Goal: Task Accomplishment & Management: Manage account settings

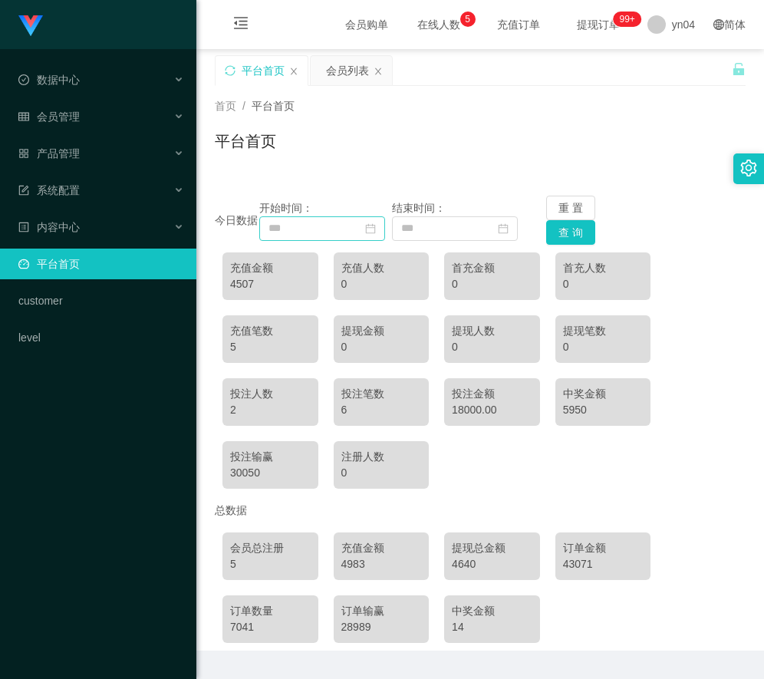
click at [371, 229] on icon "图标: calendar" at bounding box center [370, 228] width 10 height 10
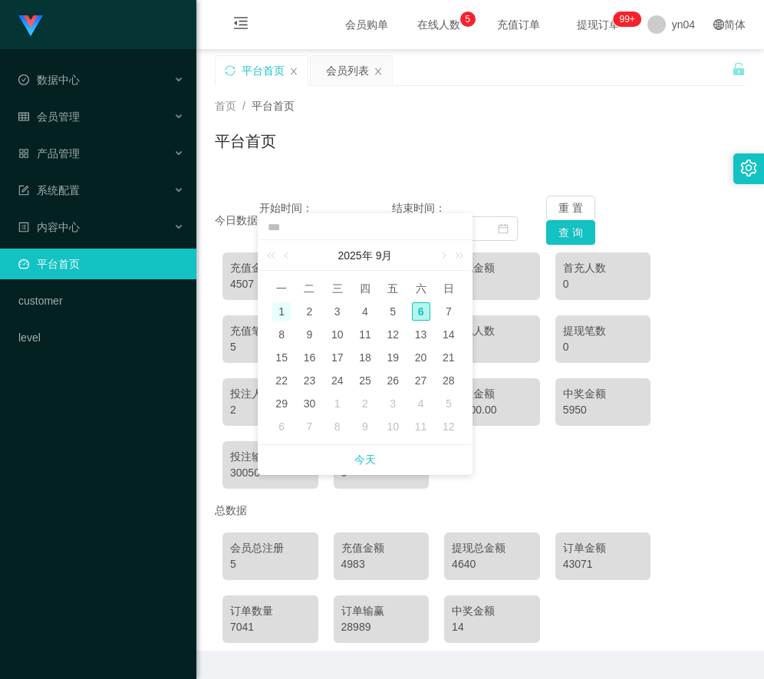
click at [283, 308] on div "1" at bounding box center [281, 311] width 18 height 18
type input "**********"
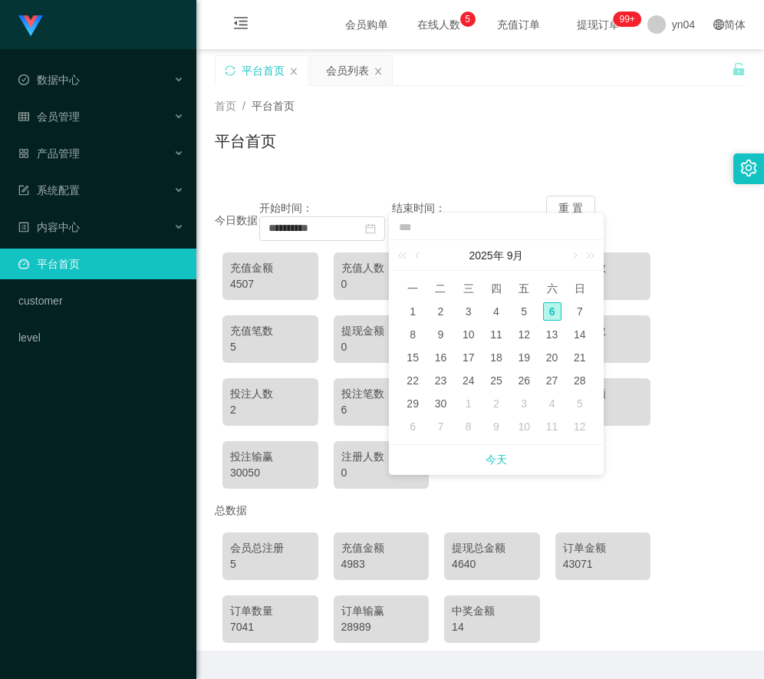
click at [623, 196] on div "重 置 查 询" at bounding box center [590, 220] width 88 height 49
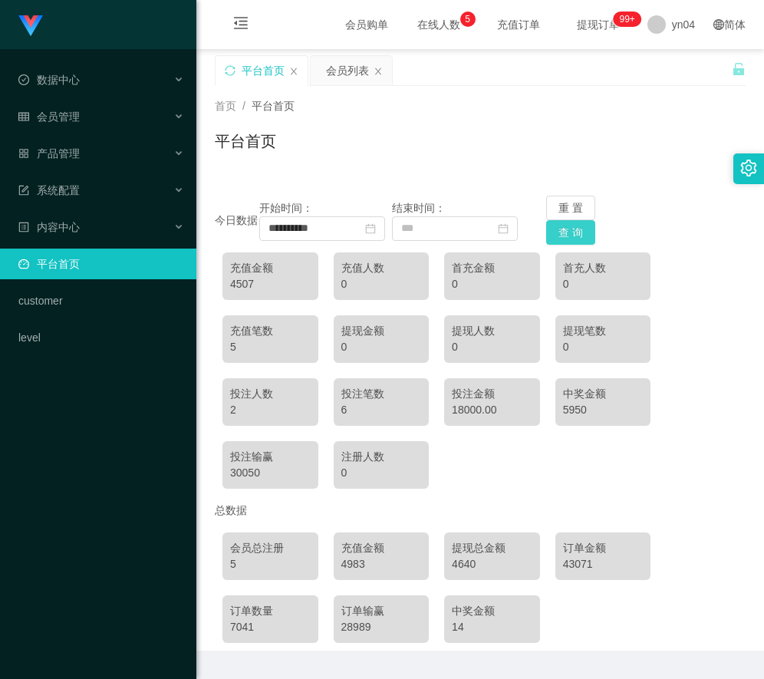
click at [573, 235] on button "查 询" at bounding box center [570, 232] width 49 height 25
click at [95, 120] on div "会员管理" at bounding box center [98, 116] width 196 height 31
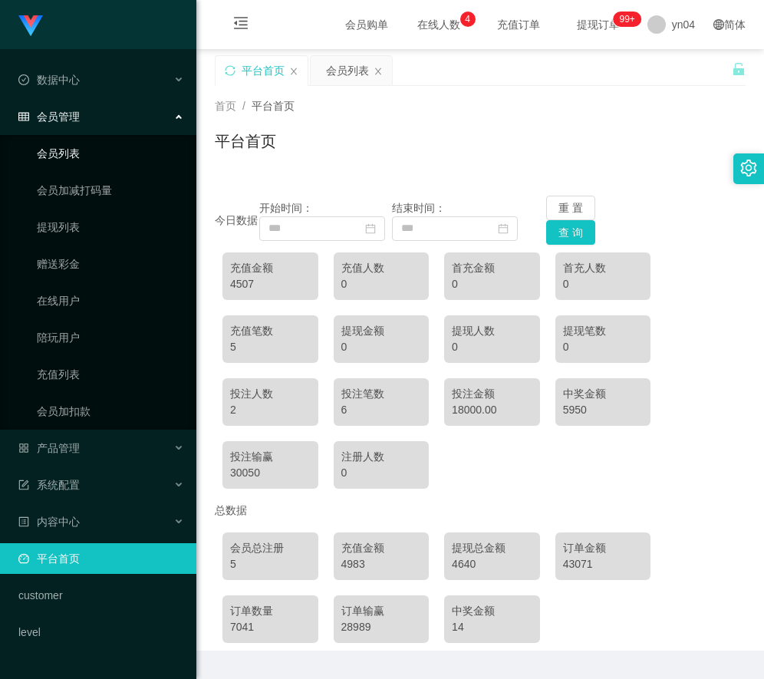
click at [95, 147] on link "会员列表" at bounding box center [110, 153] width 147 height 31
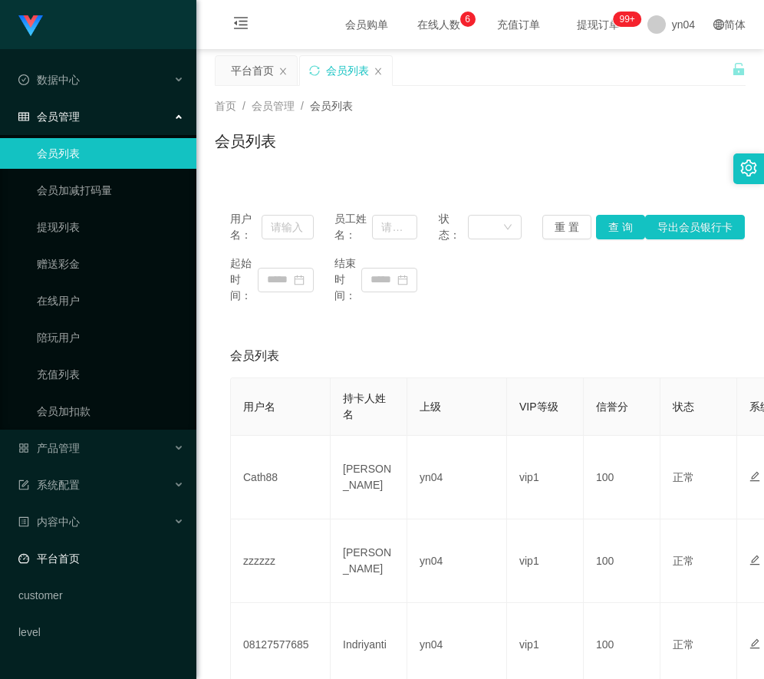
click at [75, 563] on link "平台首页" at bounding box center [101, 558] width 166 height 31
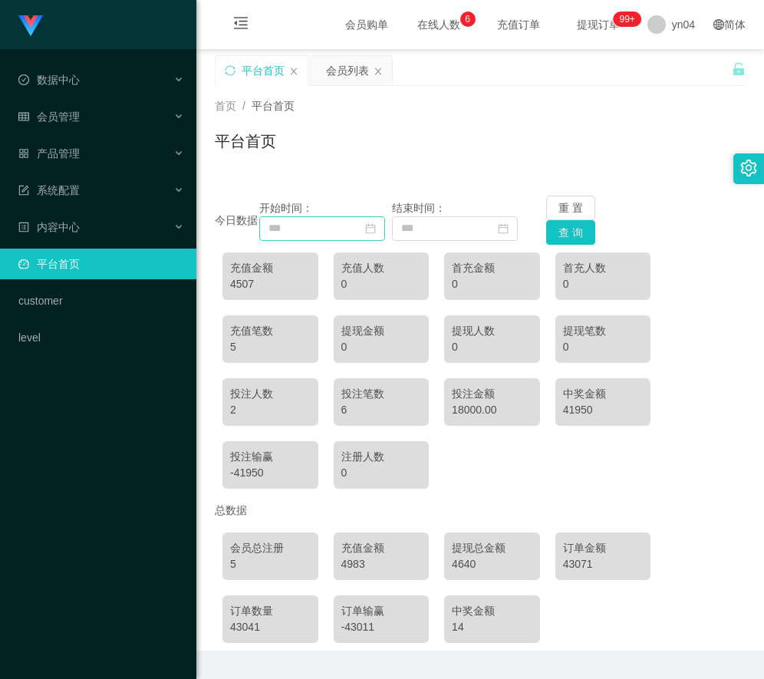
drag, startPoint x: 0, startPoint y: 0, endPoint x: 374, endPoint y: 231, distance: 439.4
click at [374, 231] on icon "图标: calendar" at bounding box center [370, 228] width 11 height 11
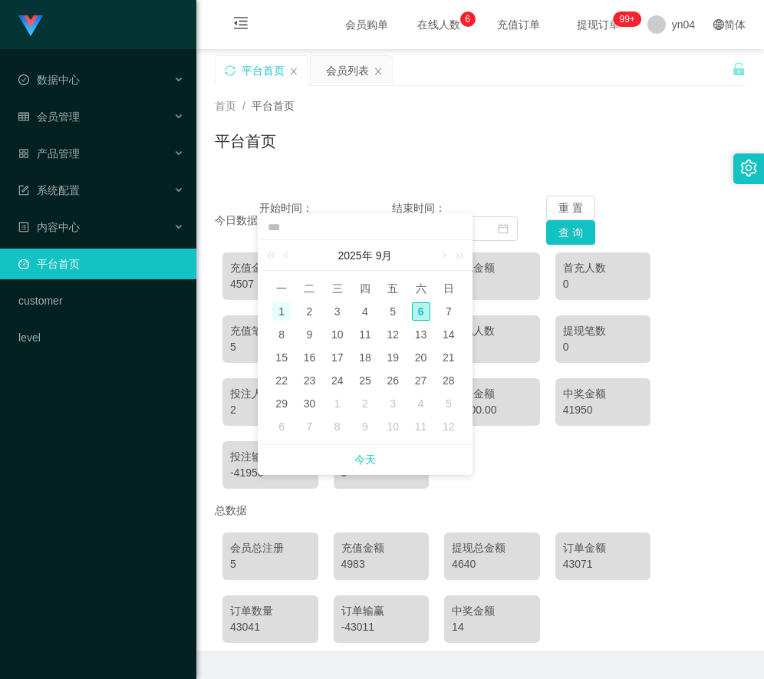
click at [282, 314] on div "1" at bounding box center [281, 311] width 18 height 18
type input "**********"
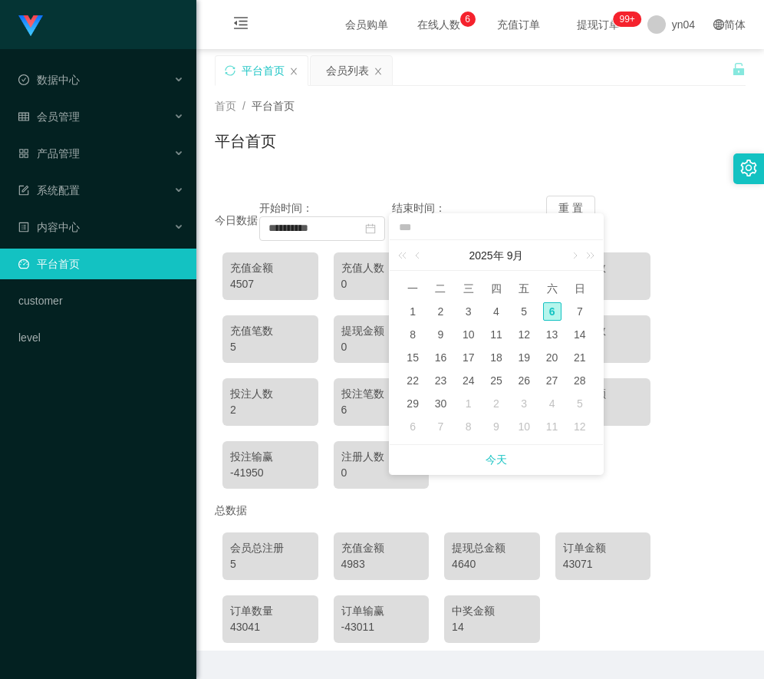
click at [633, 160] on div "平台首页" at bounding box center [480, 147] width 531 height 35
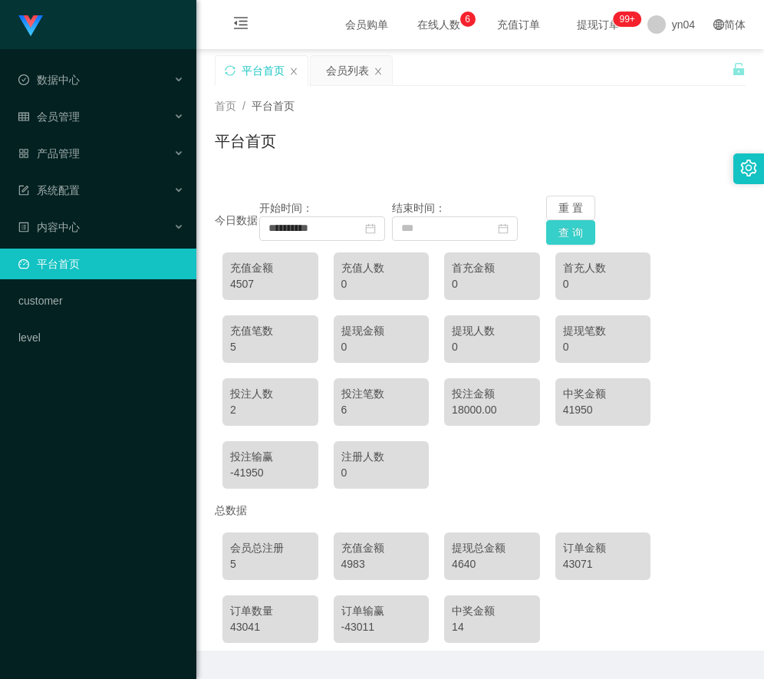
click at [575, 240] on button "查 询" at bounding box center [570, 232] width 49 height 25
click at [371, 229] on icon "图标: close-circle" at bounding box center [370, 228] width 11 height 11
click at [104, 104] on div "会员管理" at bounding box center [98, 116] width 196 height 31
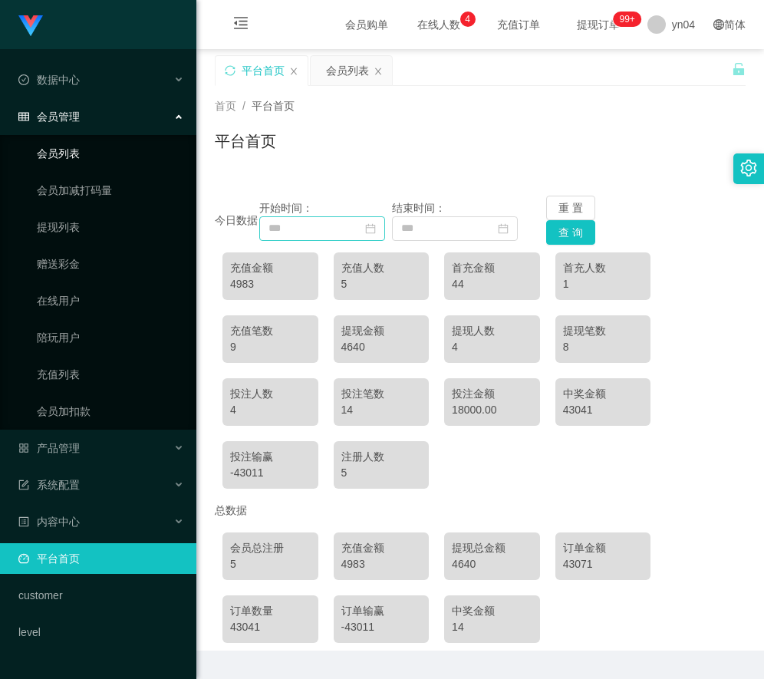
click at [82, 157] on link "会员列表" at bounding box center [110, 153] width 147 height 31
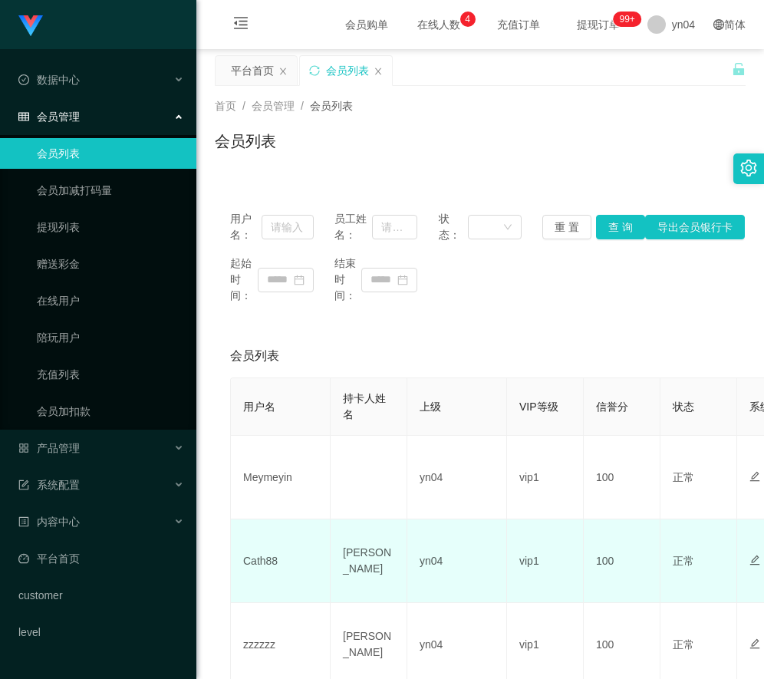
scroll to position [77, 0]
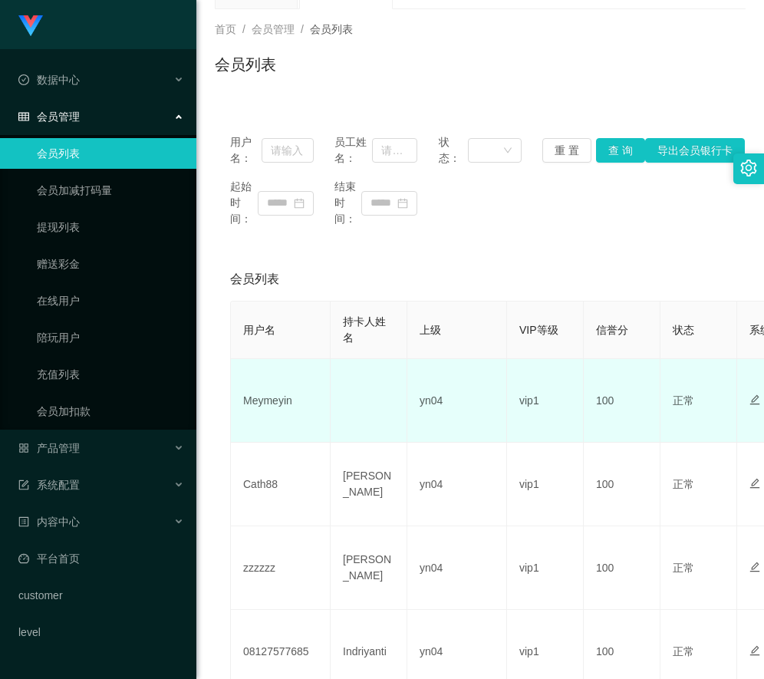
click at [279, 406] on td "Meymeyin" at bounding box center [281, 401] width 100 height 84
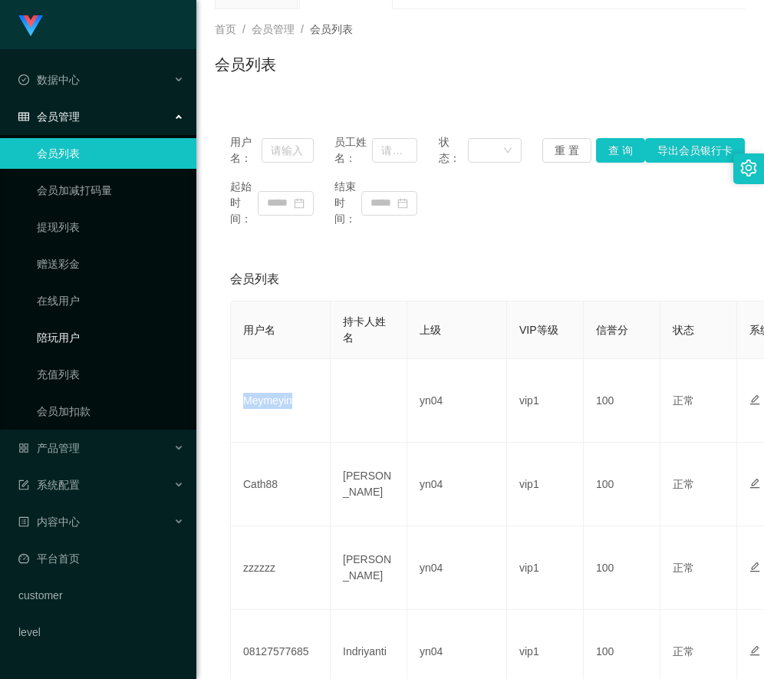
copy td "Meymeyin"
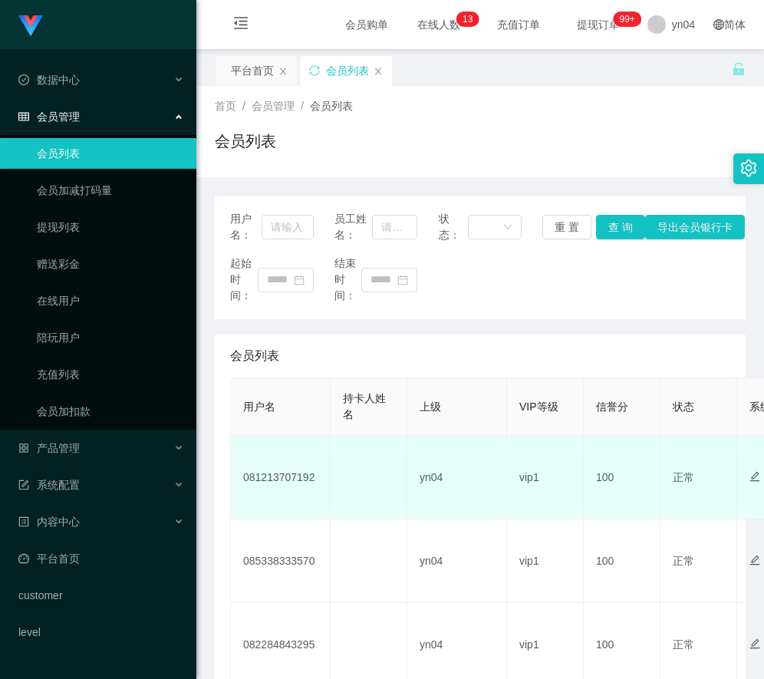
click at [281, 473] on td "081213707192" at bounding box center [281, 478] width 100 height 84
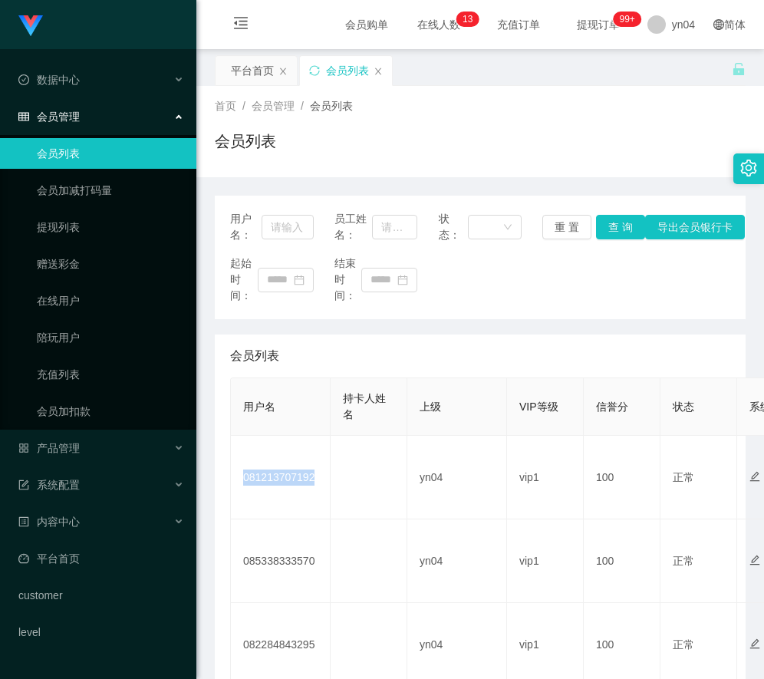
copy td "081213707192"
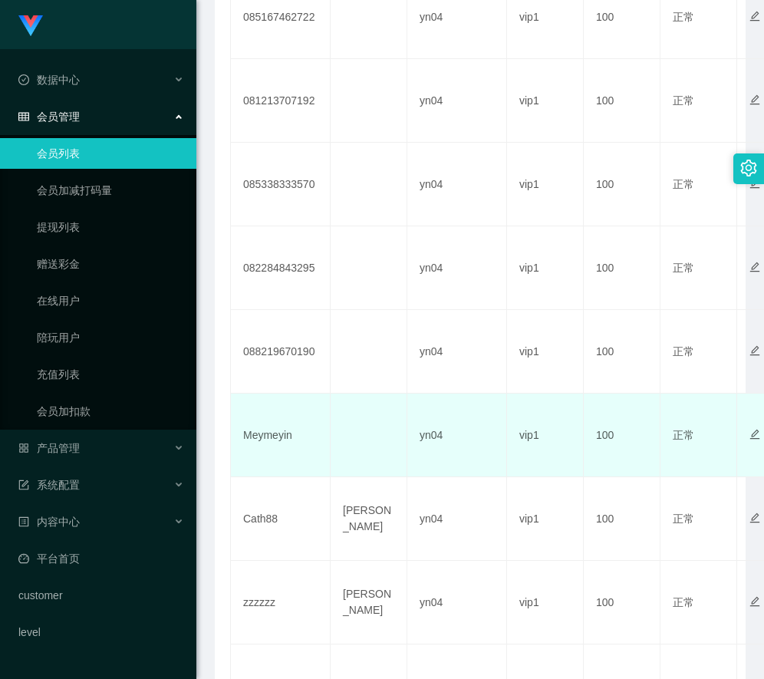
scroll to position [307, 0]
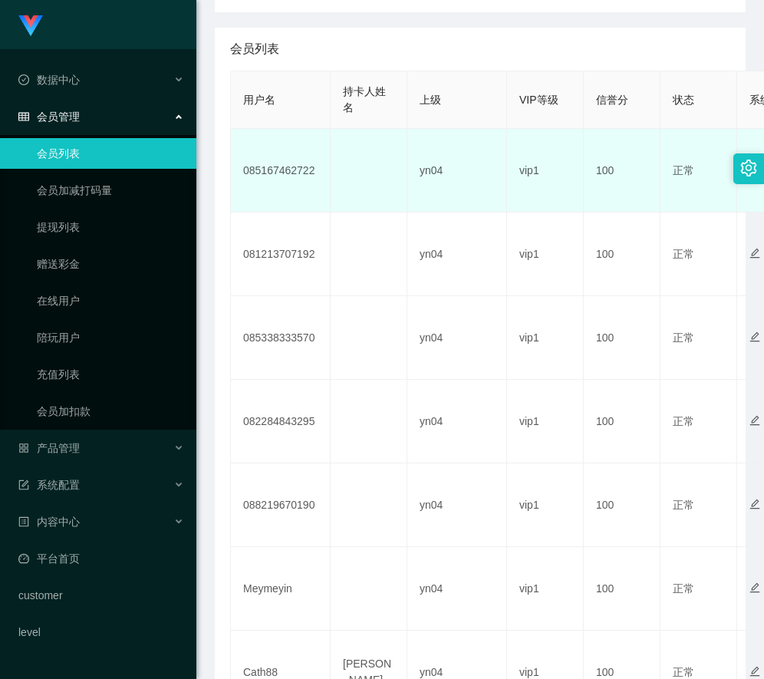
click at [290, 170] on td "085167462722" at bounding box center [281, 171] width 100 height 84
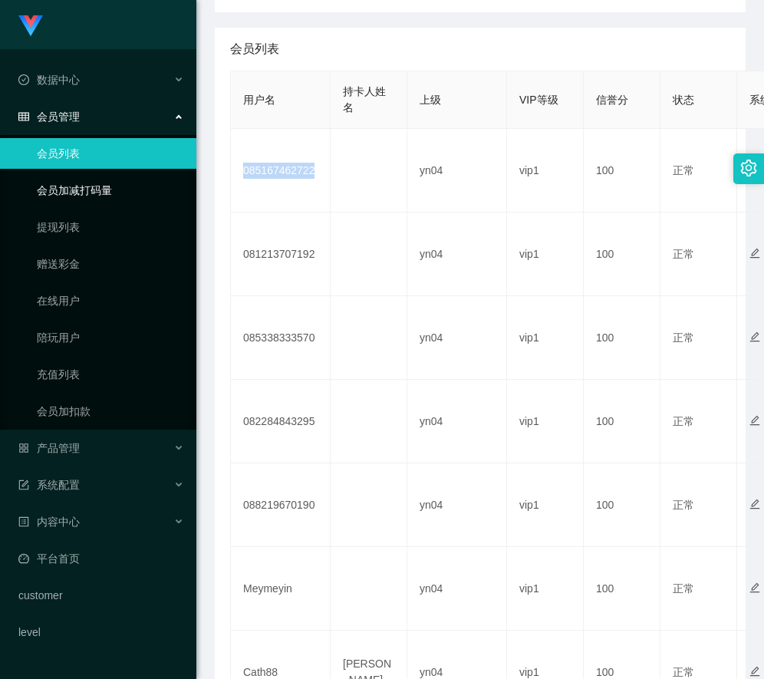
copy td "085167462722"
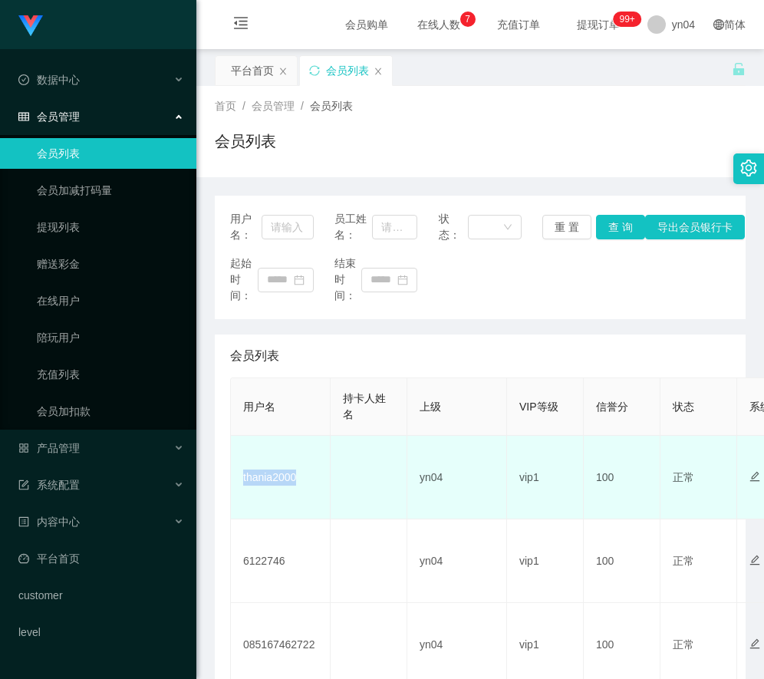
click at [269, 471] on td "thania2000" at bounding box center [281, 478] width 100 height 84
click at [269, 473] on td "thania2000" at bounding box center [281, 478] width 100 height 84
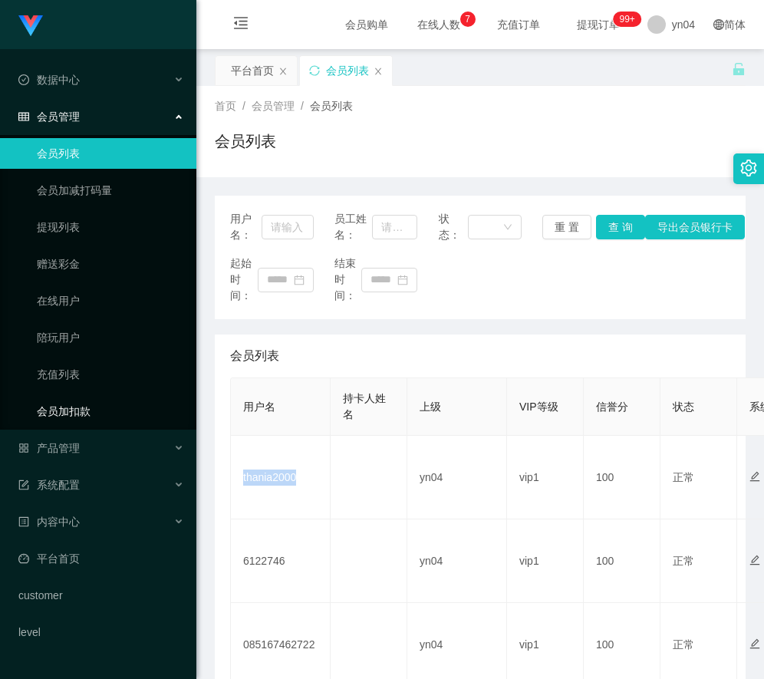
copy td "thania2000"
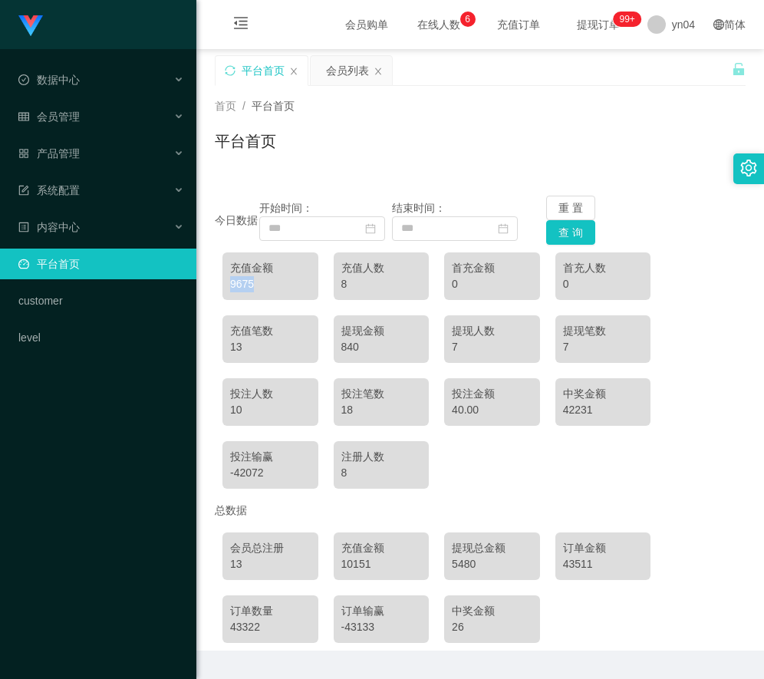
click at [244, 285] on div "9675" at bounding box center [270, 284] width 81 height 16
drag, startPoint x: 229, startPoint y: 286, endPoint x: 257, endPoint y: 286, distance: 28.4
click at [257, 286] on div "充值金额 9675" at bounding box center [271, 277] width 96 height 48
click at [257, 286] on div "9675" at bounding box center [270, 284] width 81 height 16
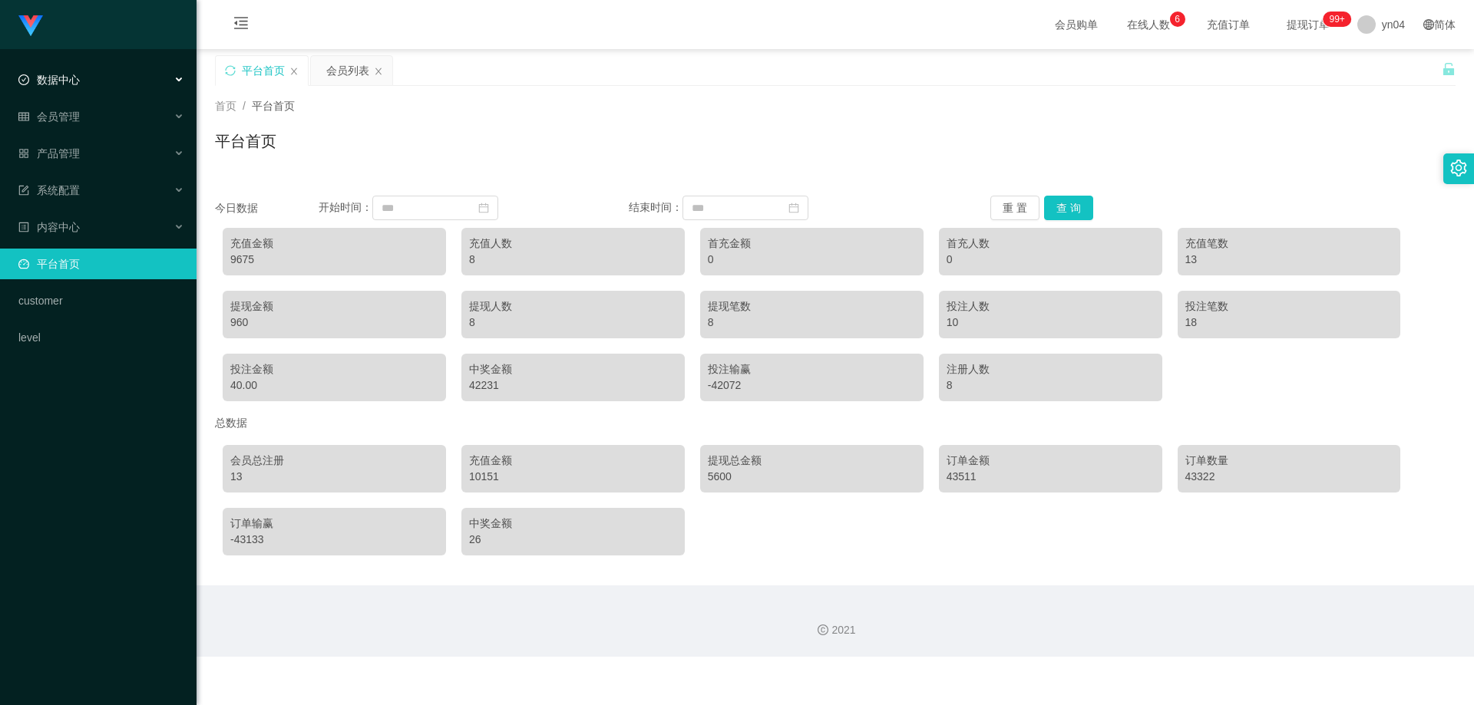
click at [80, 78] on div "数据中心" at bounding box center [98, 79] width 196 height 31
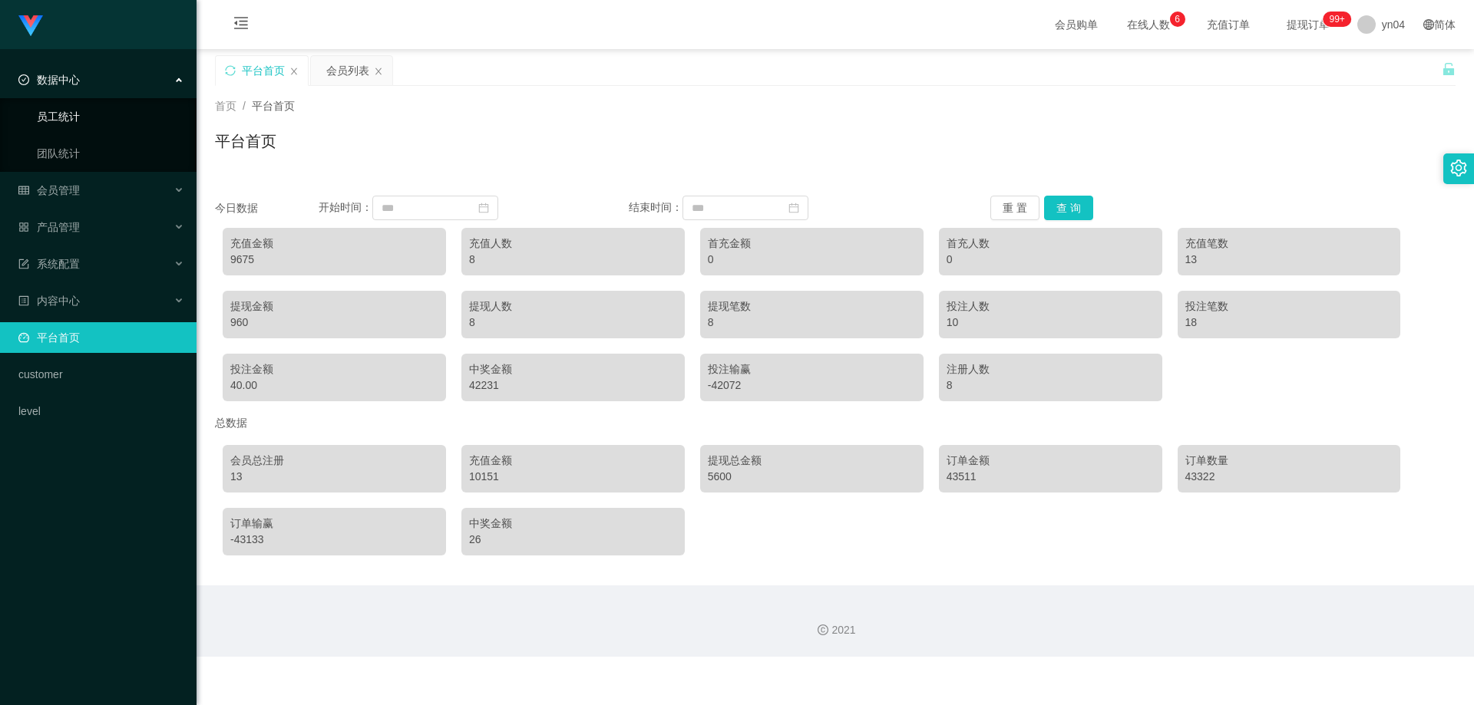
click at [91, 107] on link "员工统计" at bounding box center [110, 116] width 147 height 31
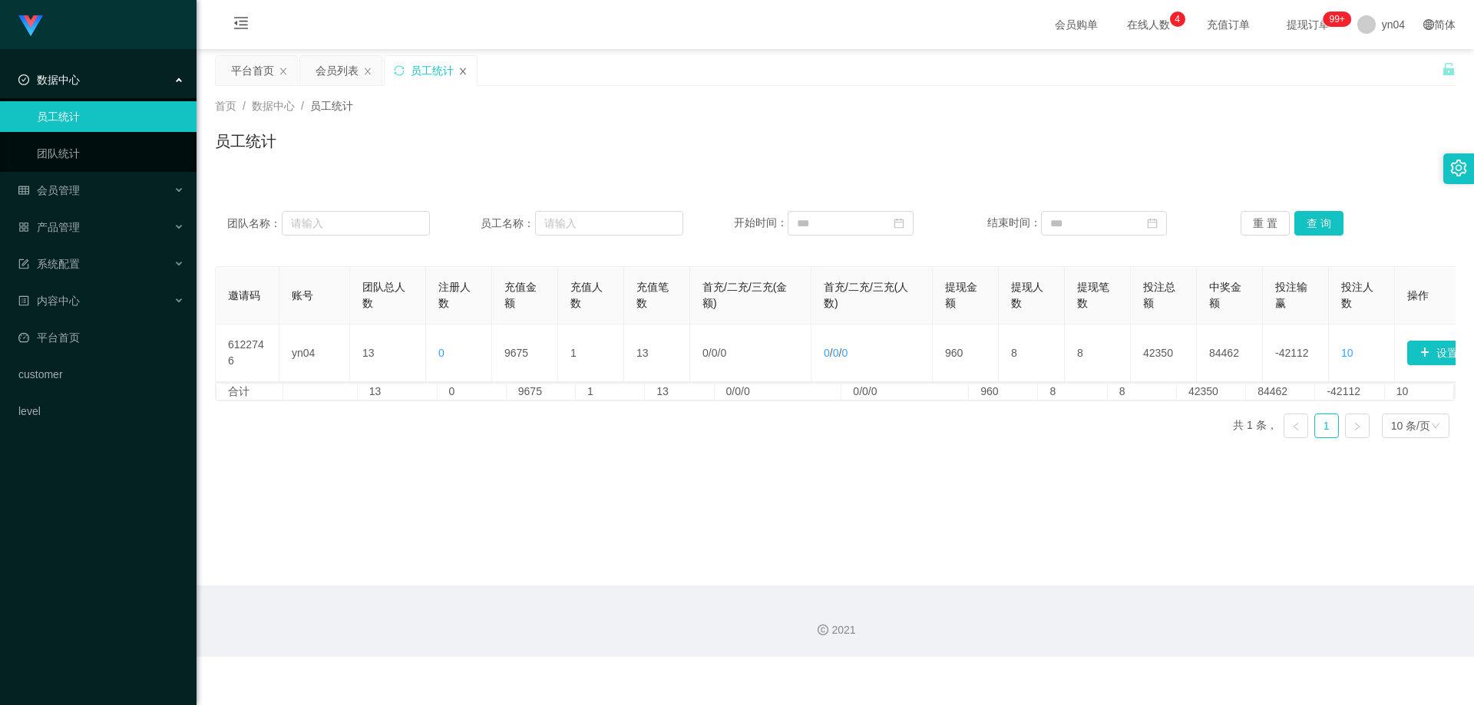
click at [461, 68] on icon "图标: close" at bounding box center [462, 71] width 9 height 9
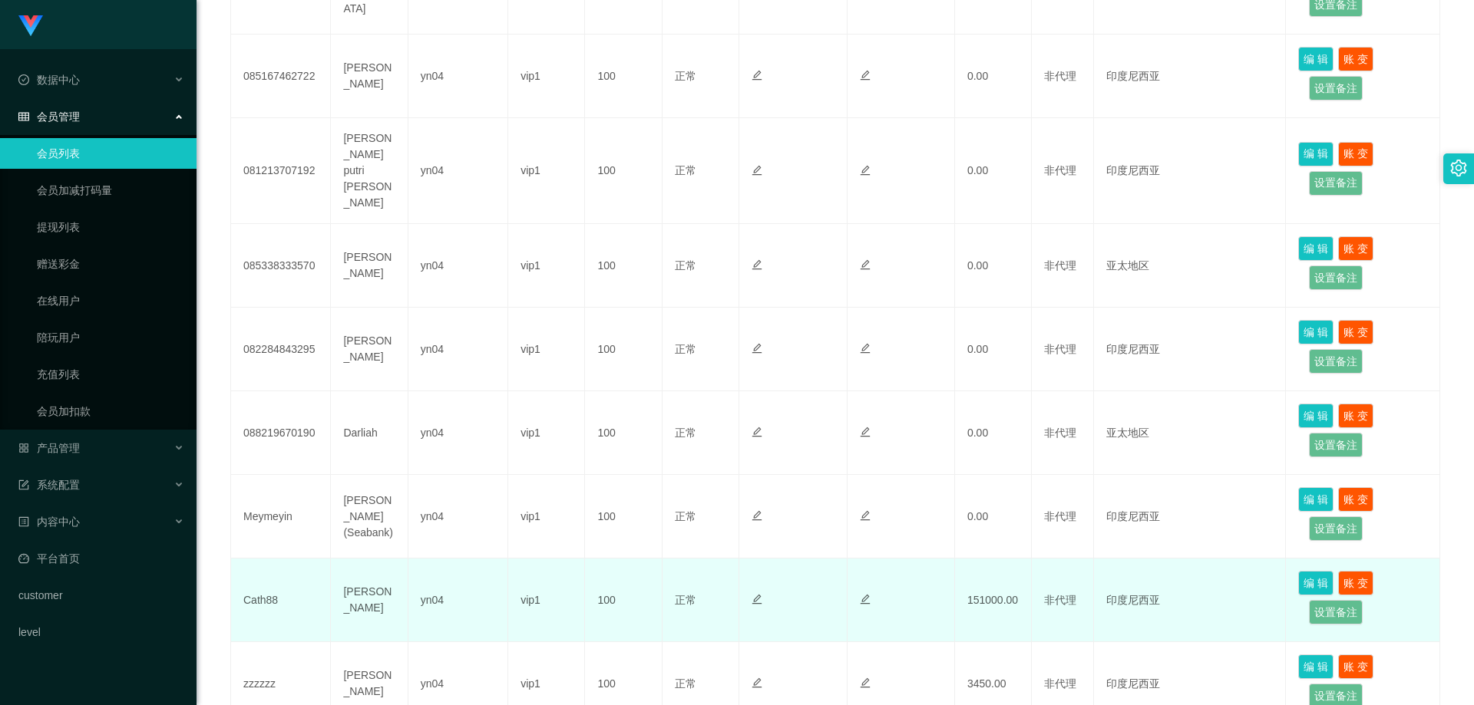
scroll to position [656, 0]
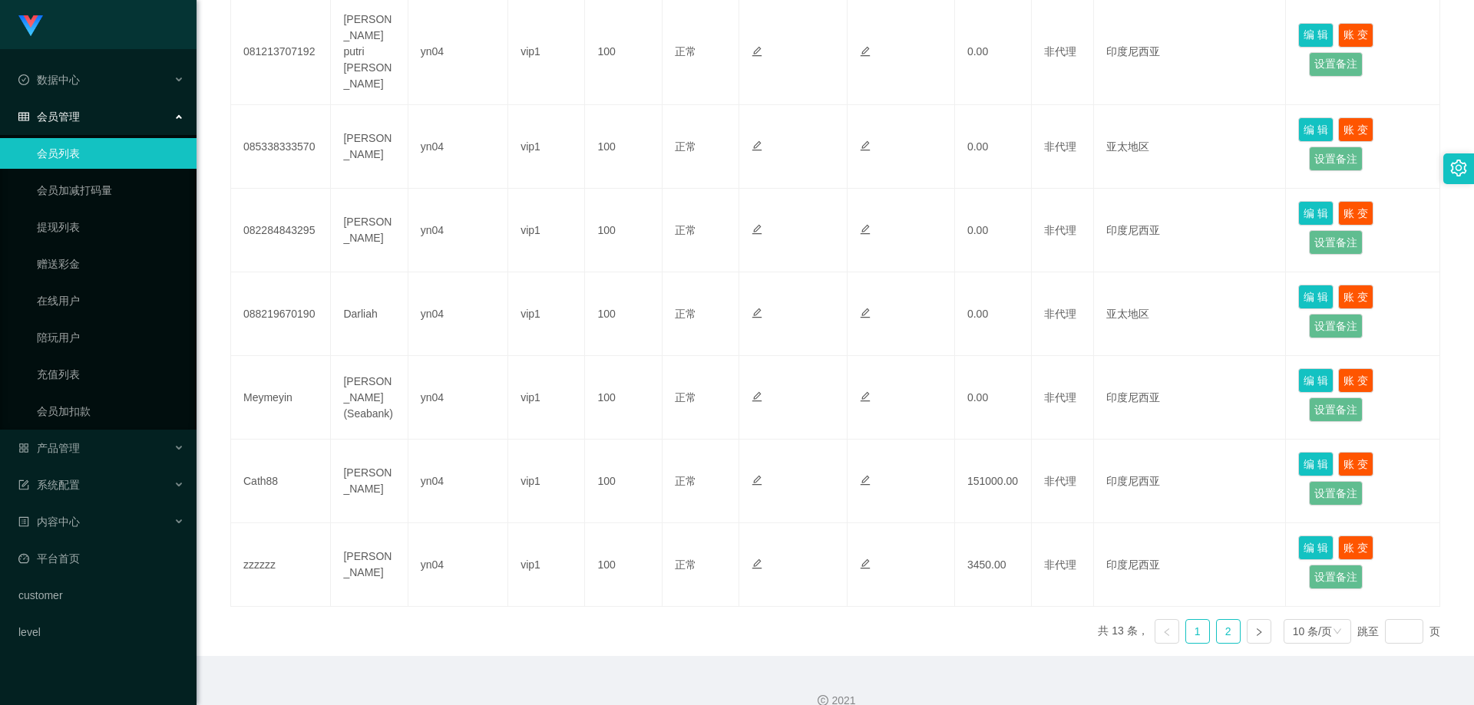
click at [764, 620] on link "2" at bounding box center [1228, 631] width 23 height 23
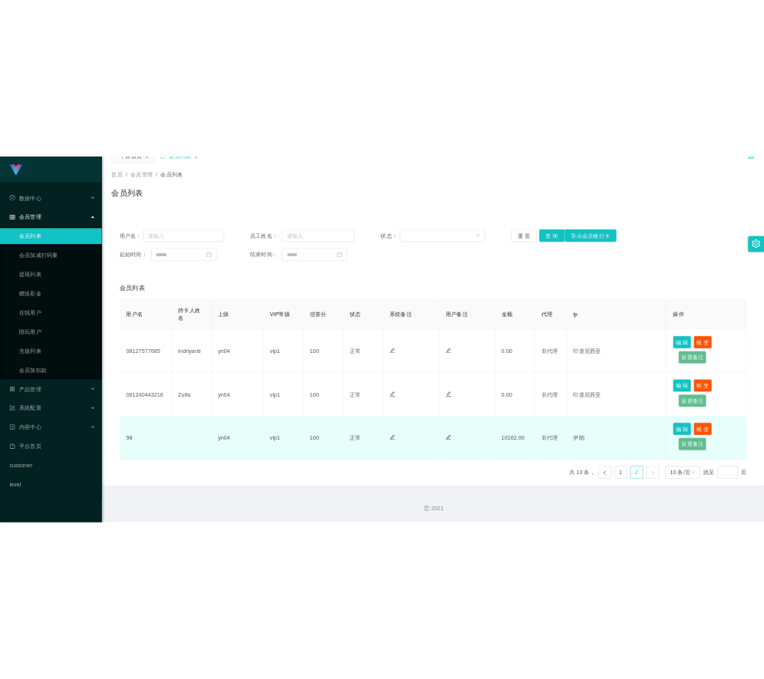
scroll to position [71, 0]
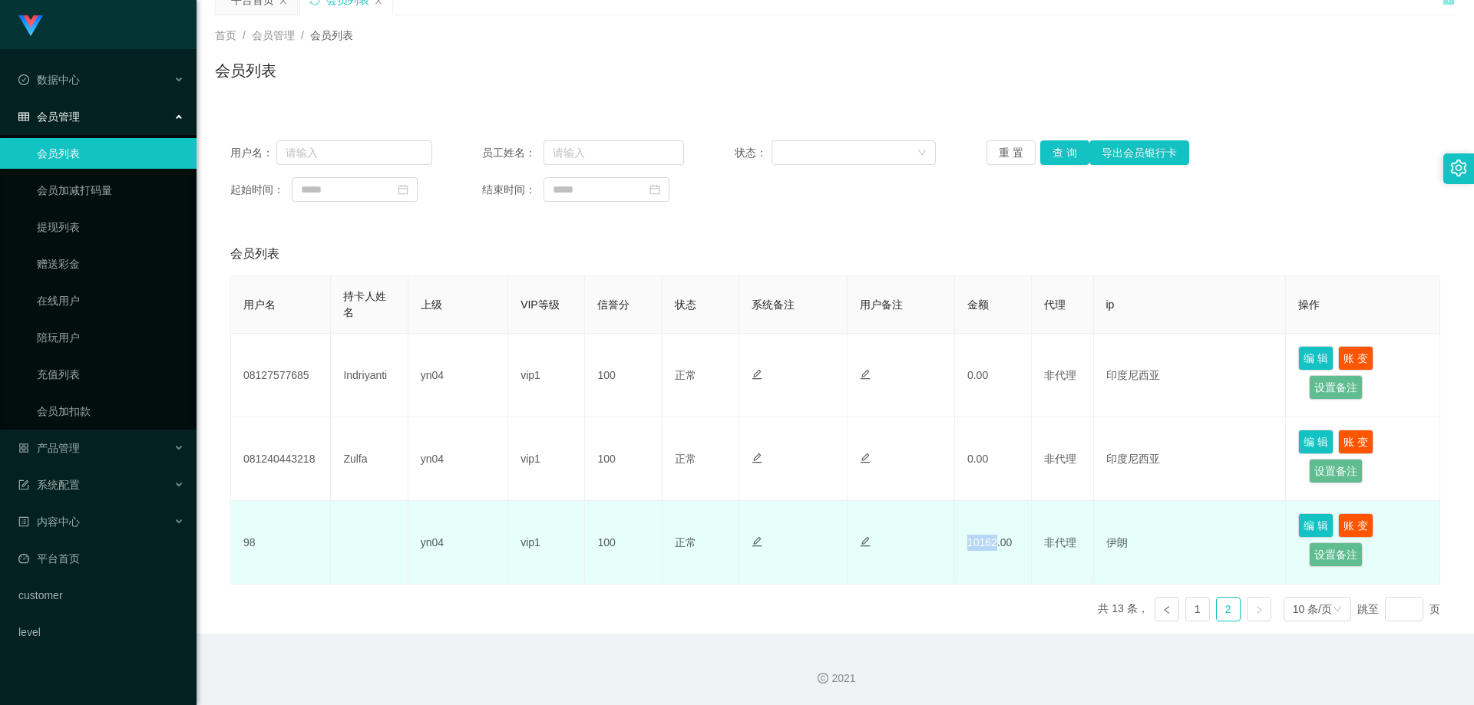
drag, startPoint x: 992, startPoint y: 546, endPoint x: 966, endPoint y: 546, distance: 26.9
click at [764, 546] on td "10162.00" at bounding box center [993, 543] width 77 height 84
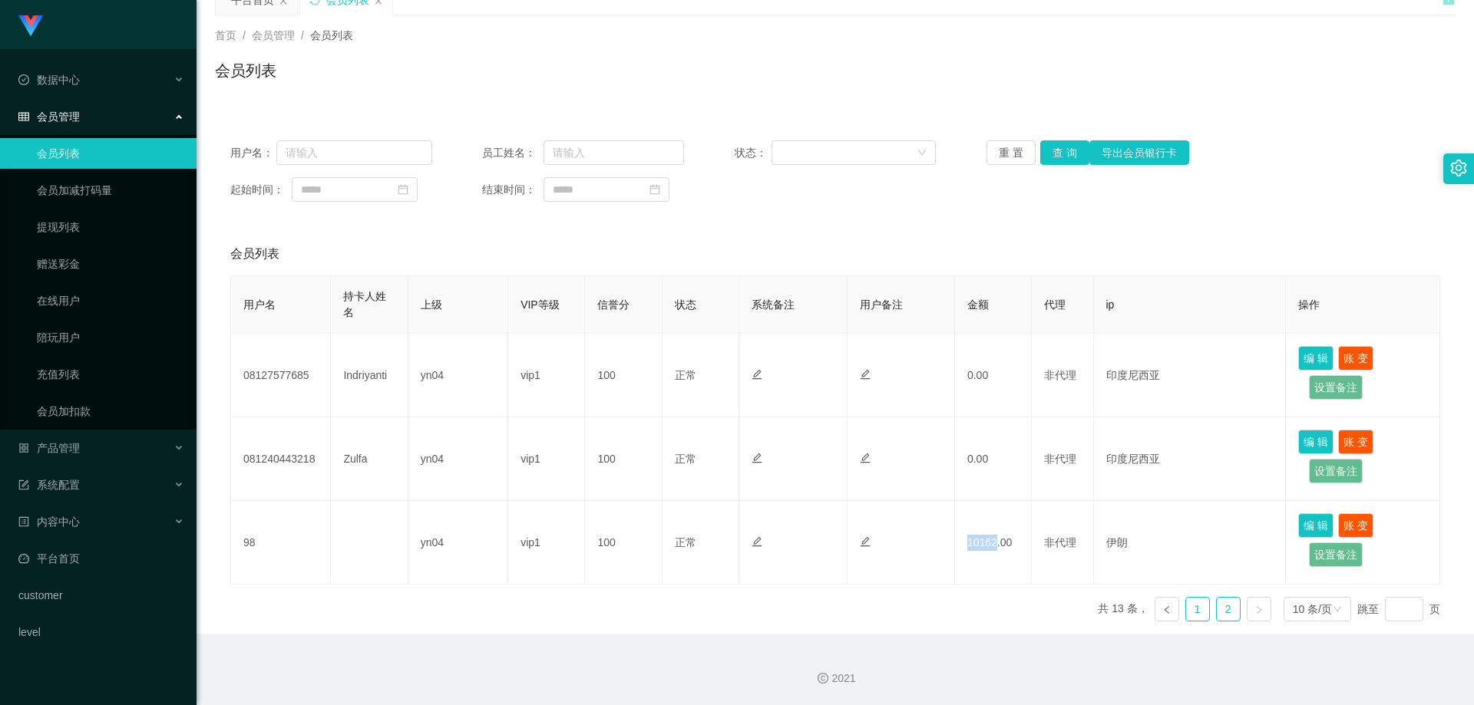
click at [764, 608] on link "1" at bounding box center [1197, 609] width 23 height 23
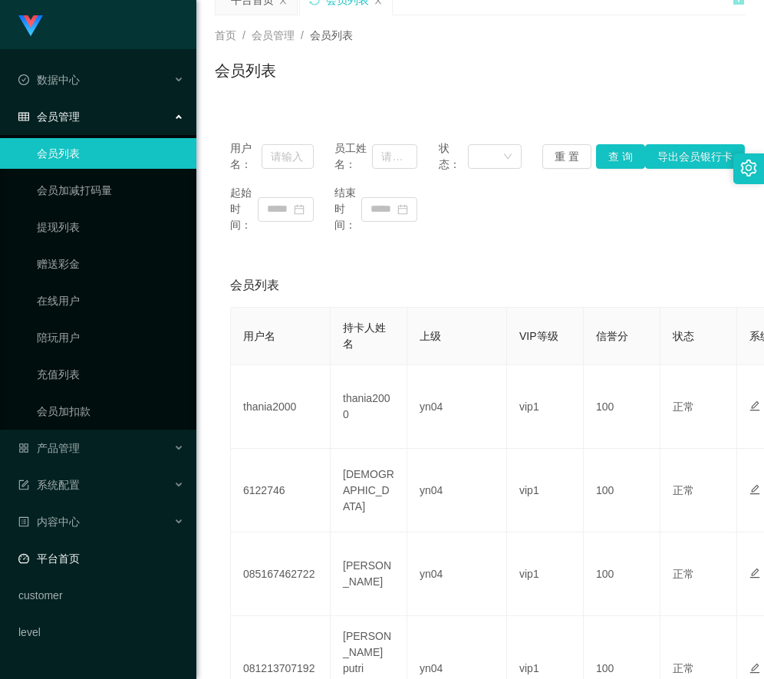
click at [93, 553] on link "平台首页" at bounding box center [101, 558] width 166 height 31
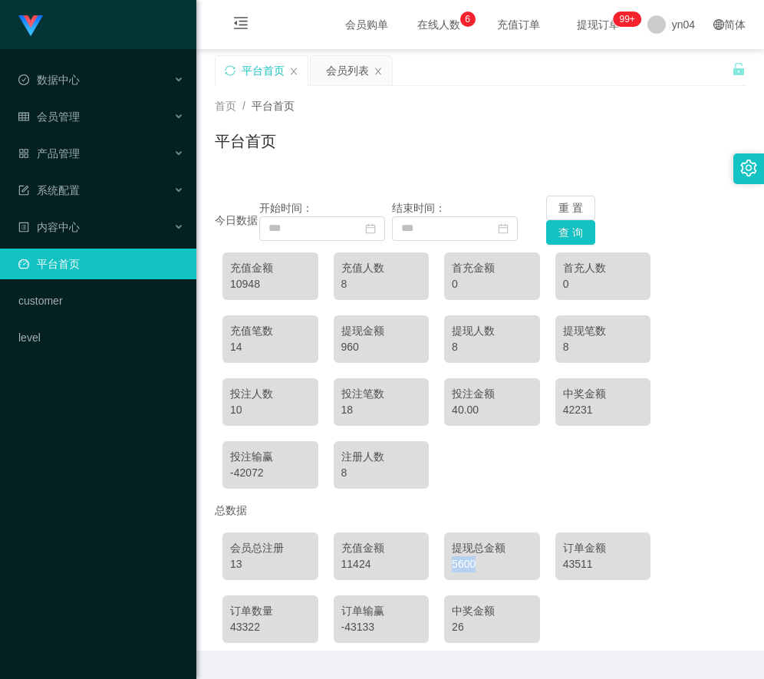
drag, startPoint x: 480, startPoint y: 567, endPoint x: 444, endPoint y: 566, distance: 36.1
click at [444, 566] on div "提现总金额 5600" at bounding box center [492, 557] width 96 height 48
click at [481, 567] on div "5600" at bounding box center [492, 564] width 81 height 16
drag, startPoint x: 474, startPoint y: 563, endPoint x: 452, endPoint y: 568, distance: 22.0
click at [452, 568] on div "5600" at bounding box center [492, 564] width 81 height 16
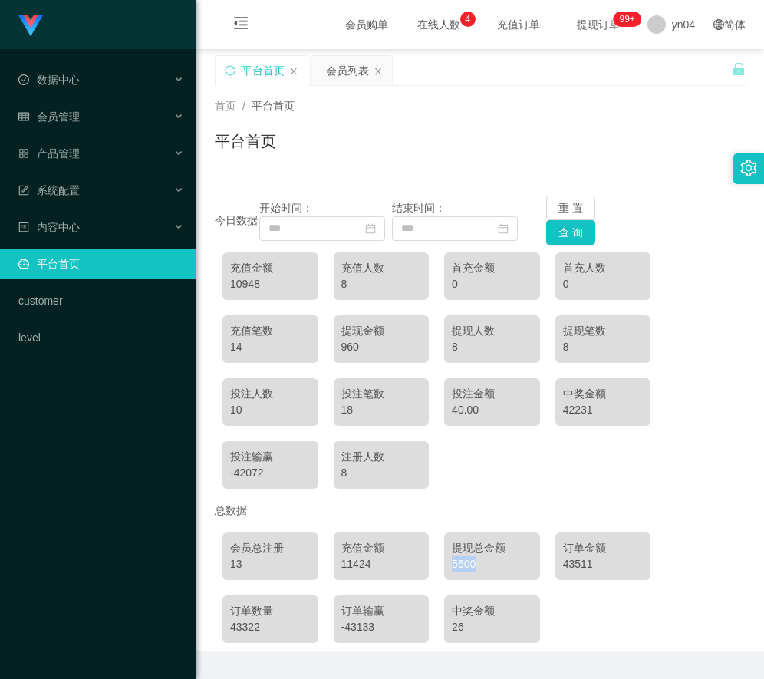
click at [477, 570] on div "5600" at bounding box center [492, 564] width 81 height 16
drag, startPoint x: 473, startPoint y: 563, endPoint x: 451, endPoint y: 566, distance: 21.8
click at [452, 566] on div "5600" at bounding box center [492, 564] width 81 height 16
click at [592, 25] on span "提现订单 99+" at bounding box center [599, 24] width 58 height 11
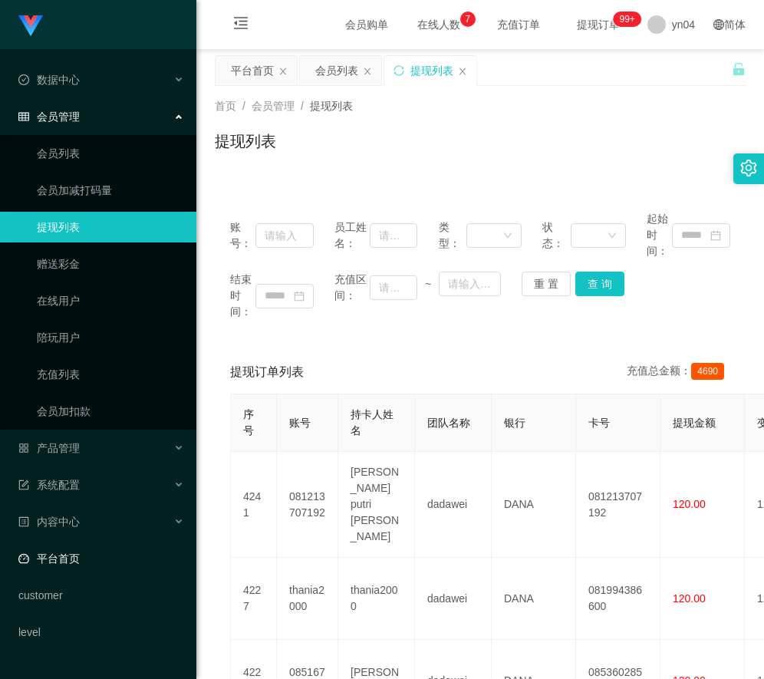
click at [77, 555] on link "平台首页" at bounding box center [101, 558] width 166 height 31
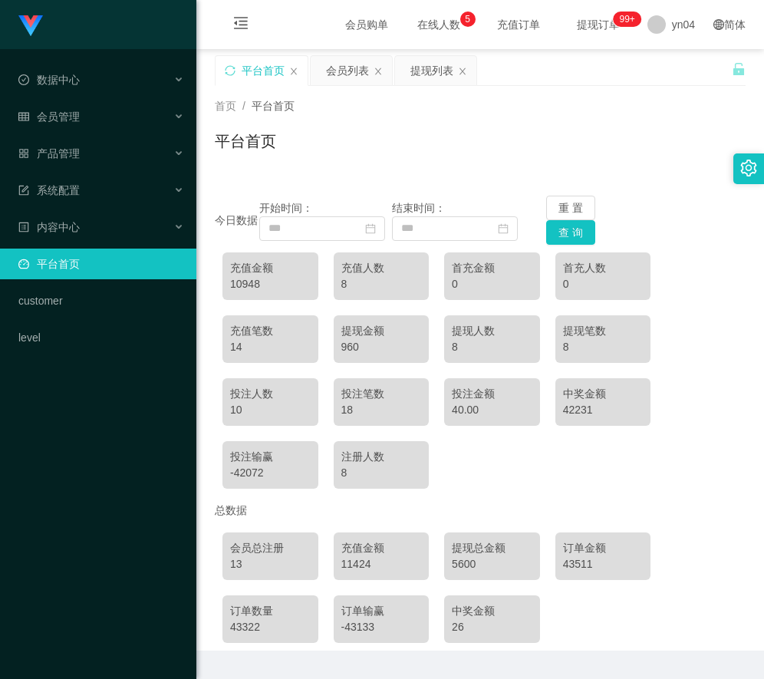
scroll to position [43, 0]
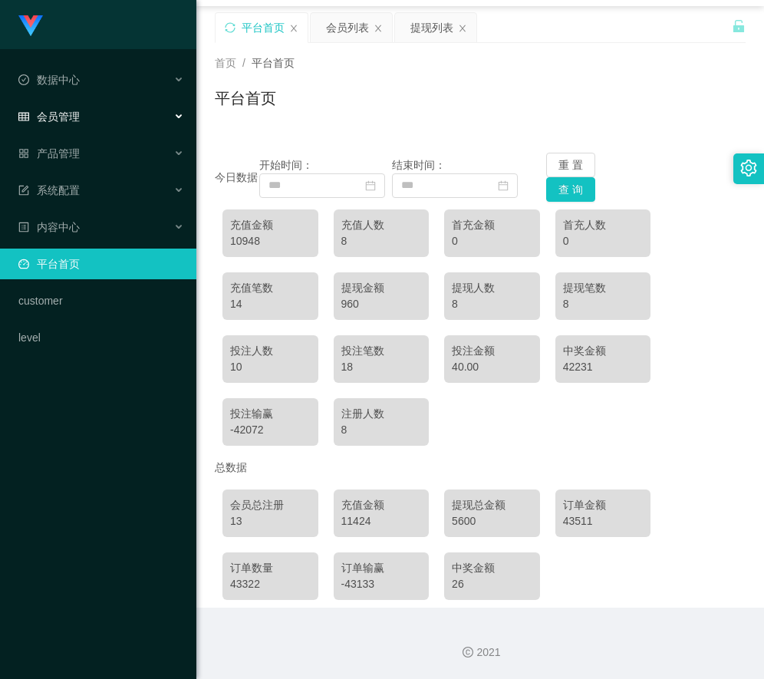
click at [70, 107] on div "会员管理" at bounding box center [98, 116] width 196 height 31
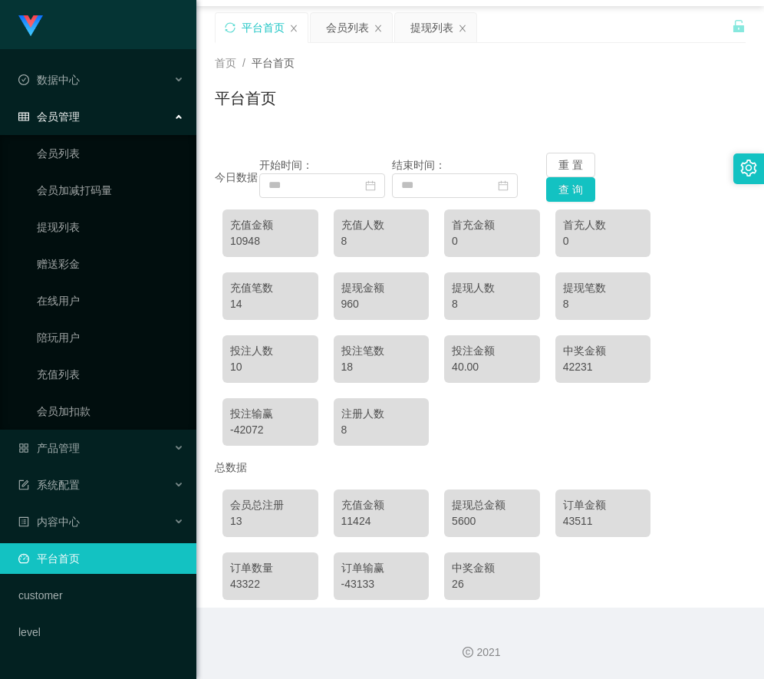
click at [71, 111] on span "会员管理" at bounding box center [48, 117] width 61 height 12
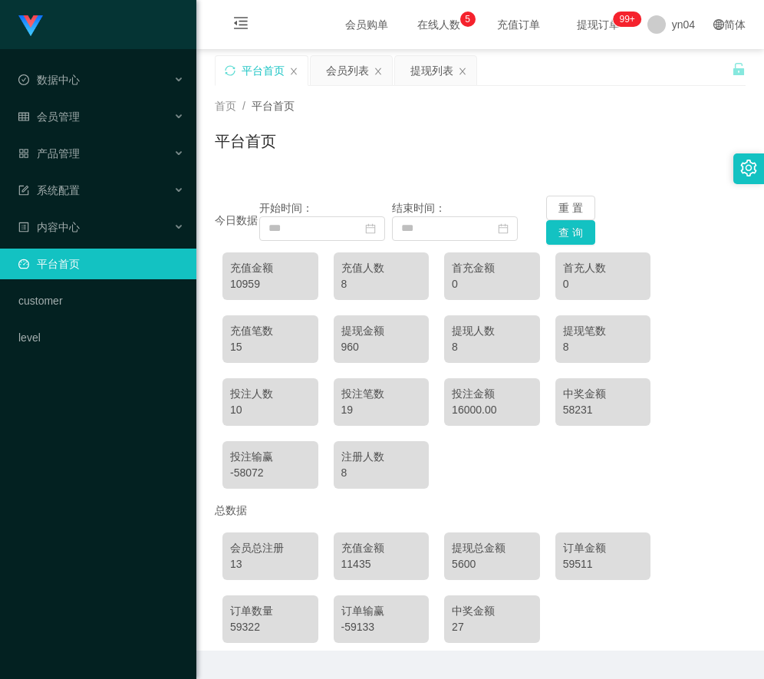
scroll to position [43, 0]
